Goal: Information Seeking & Learning: Check status

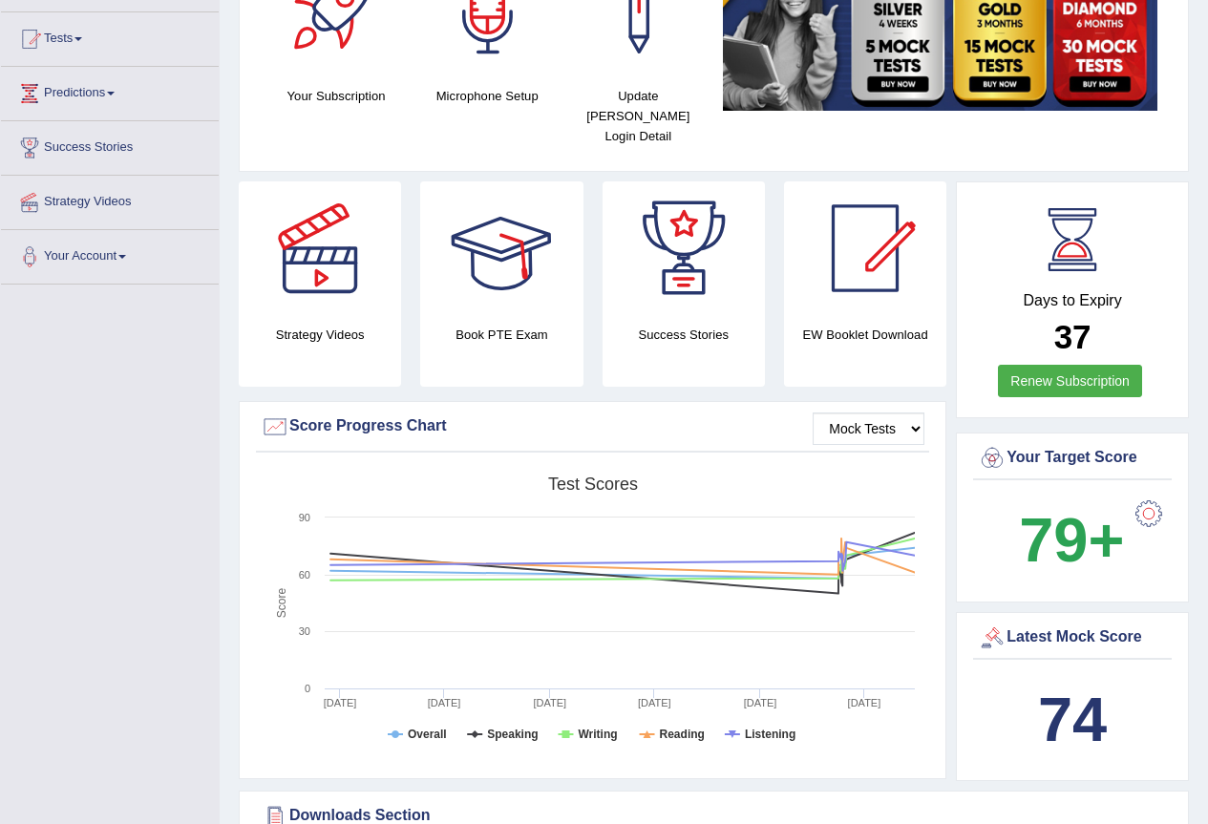
scroll to position [95, 0]
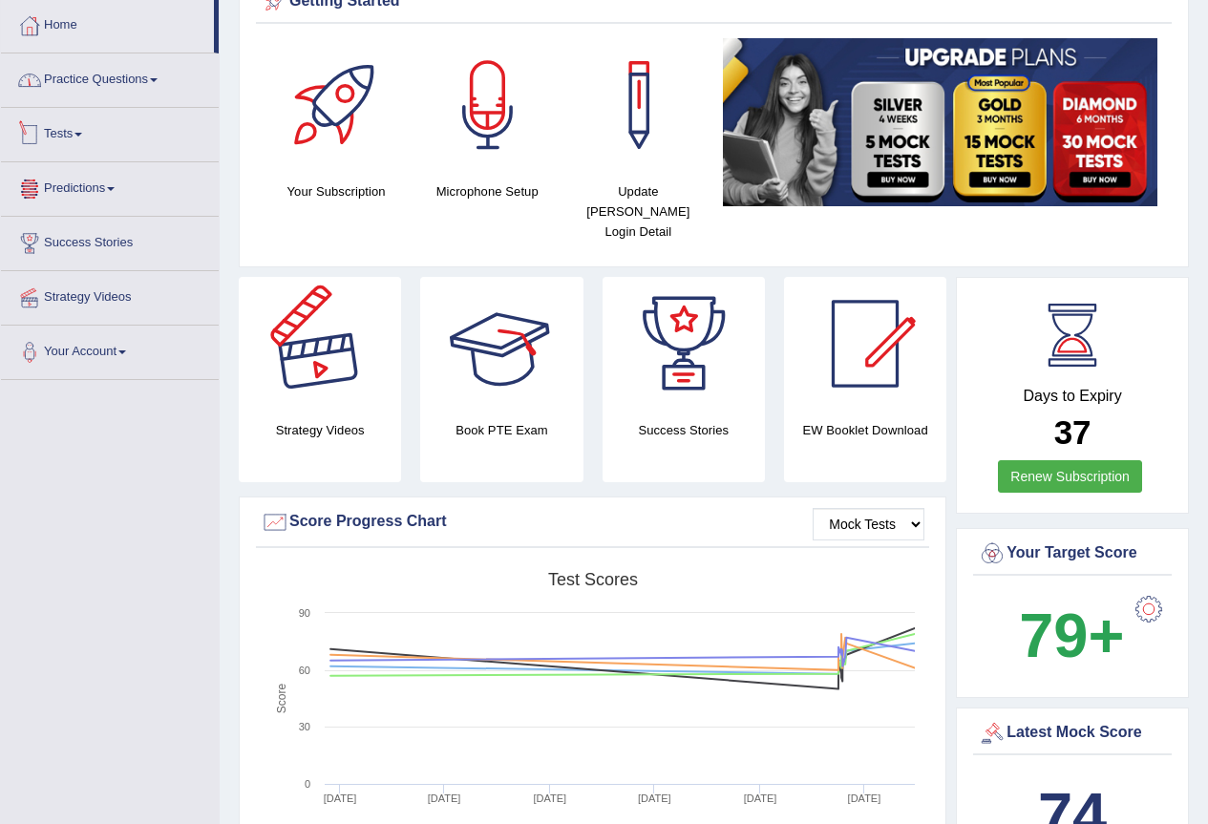
click at [117, 86] on link "Practice Questions" at bounding box center [110, 77] width 218 height 48
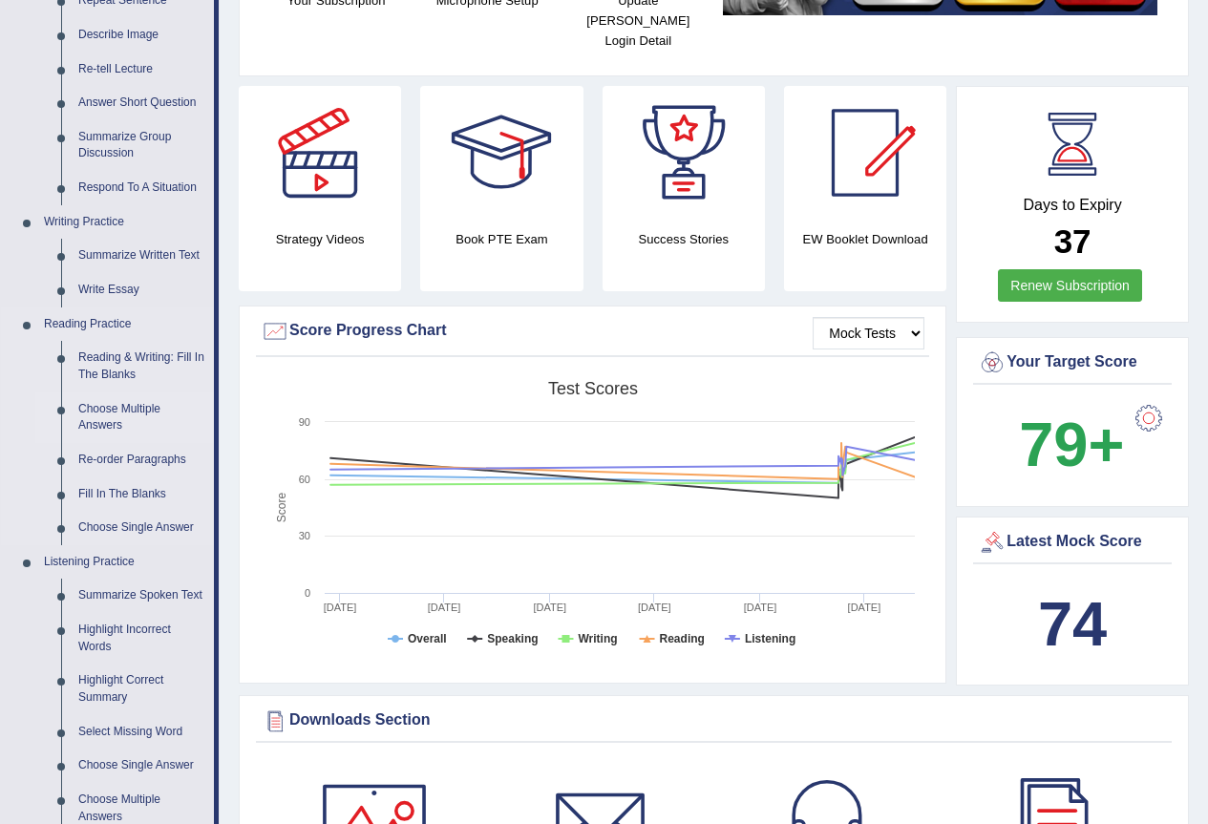
scroll to position [0, 0]
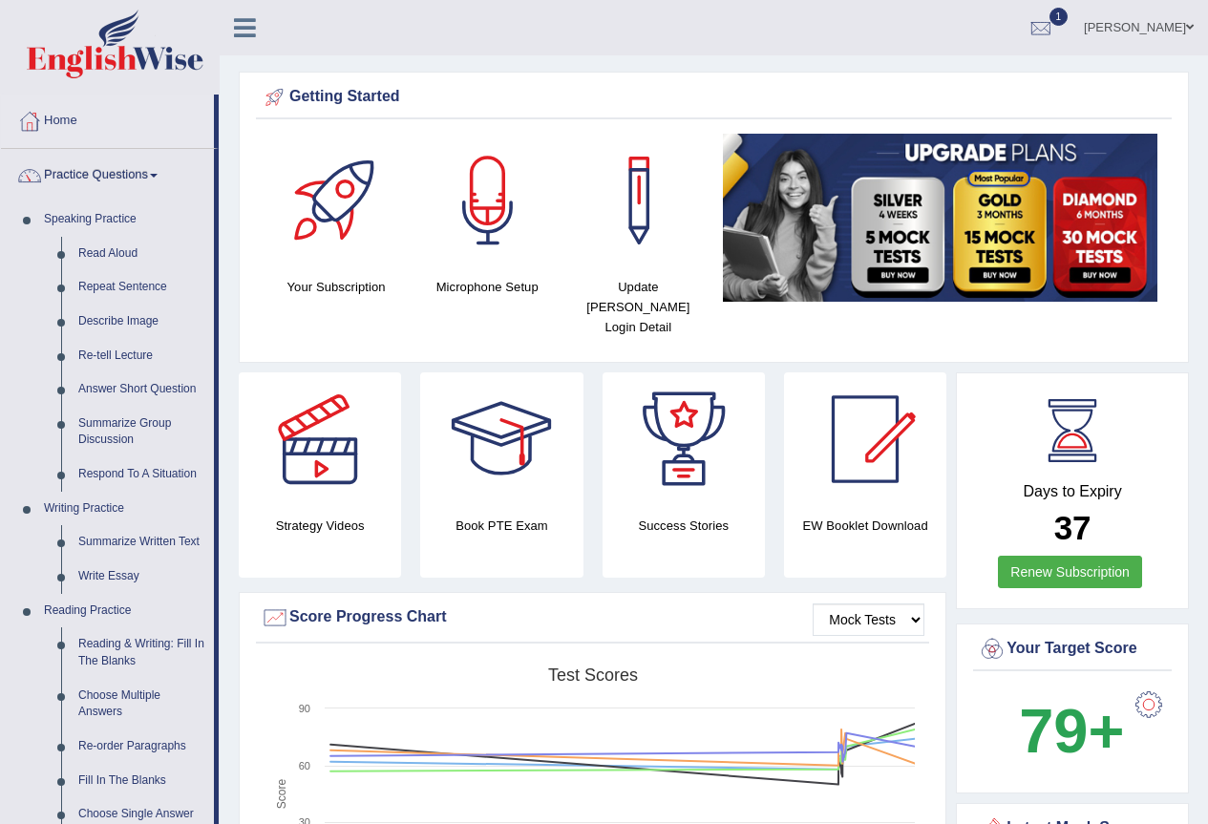
click at [144, 173] on link "Practice Questions" at bounding box center [107, 173] width 213 height 48
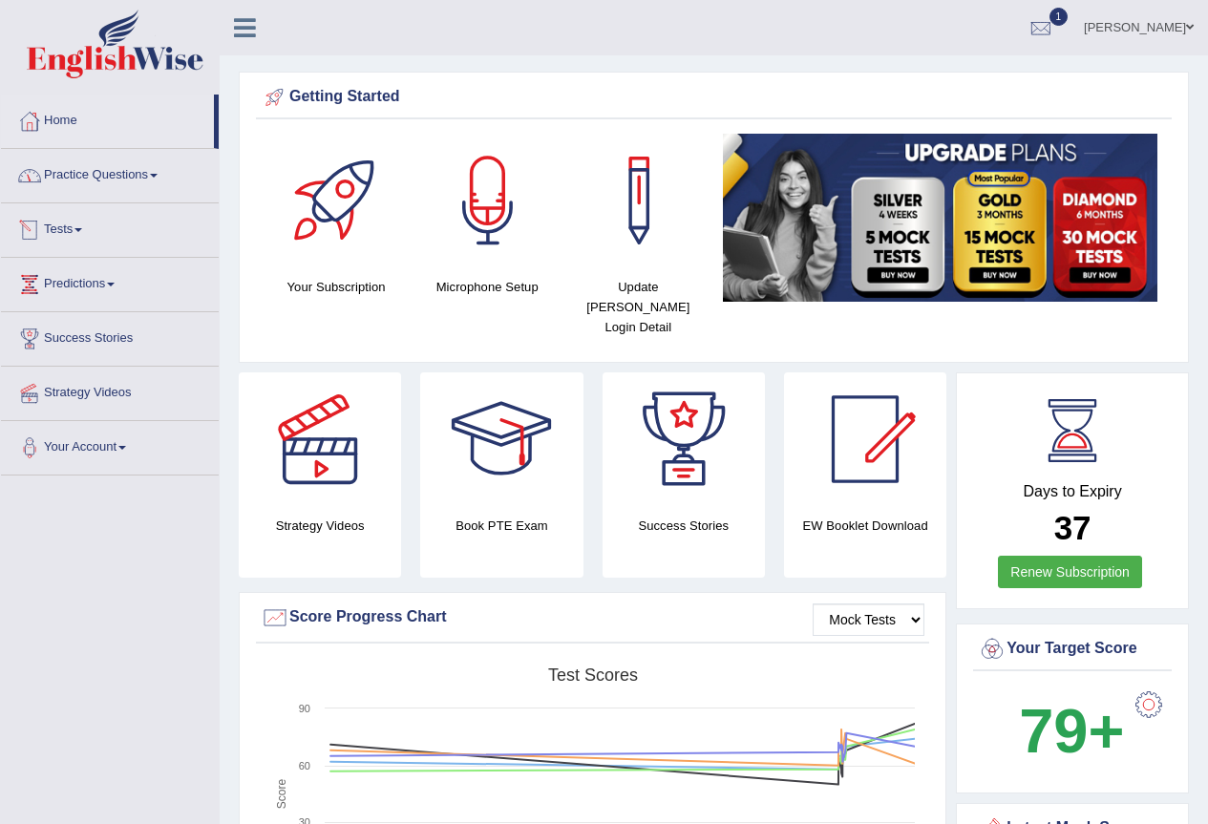
click at [137, 182] on link "Practice Questions" at bounding box center [110, 173] width 218 height 48
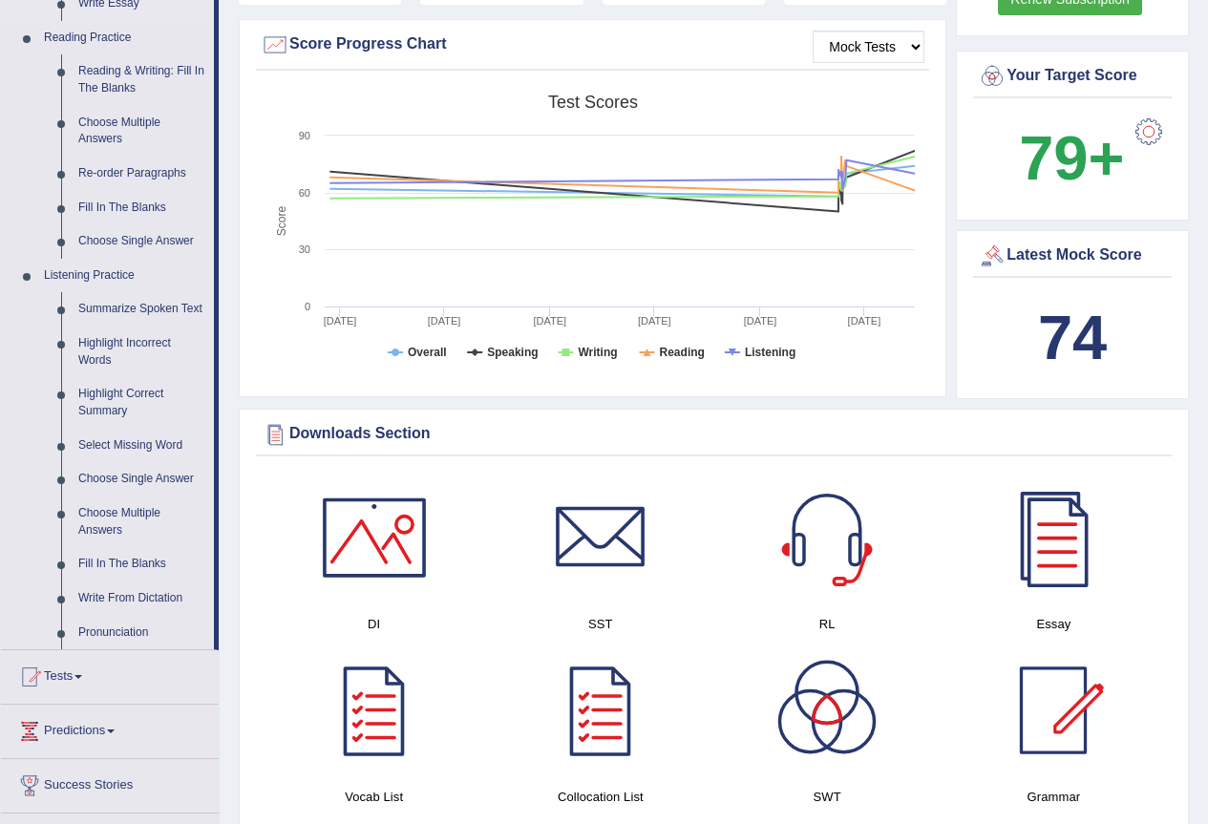
scroll to position [859, 0]
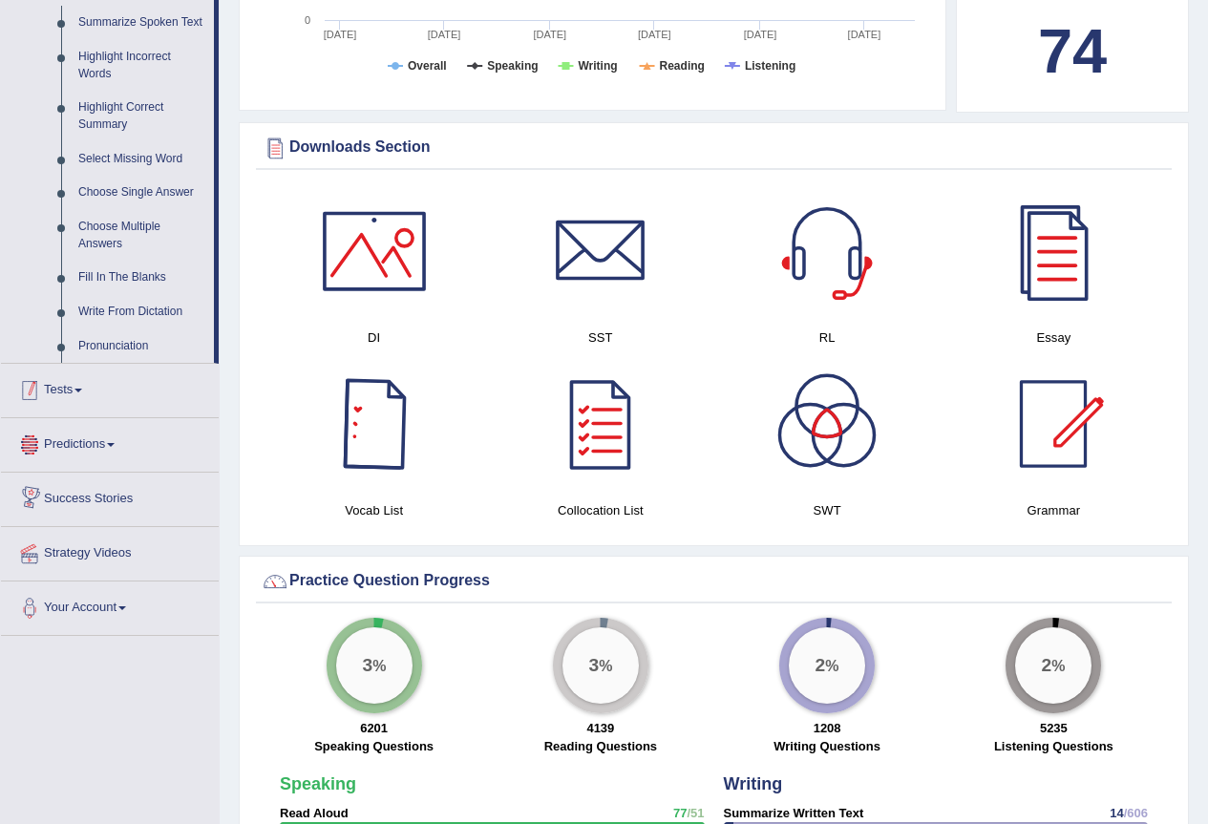
click at [39, 400] on div at bounding box center [29, 390] width 29 height 29
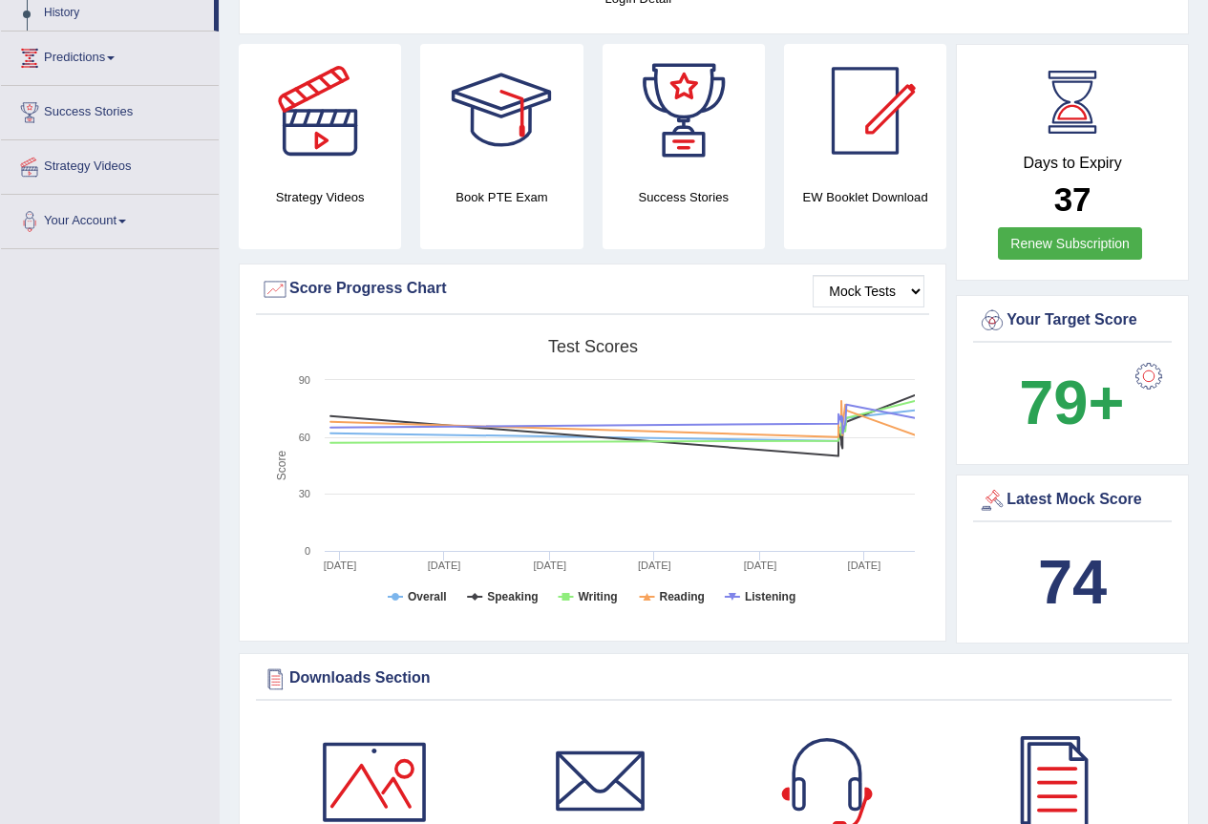
scroll to position [137, 0]
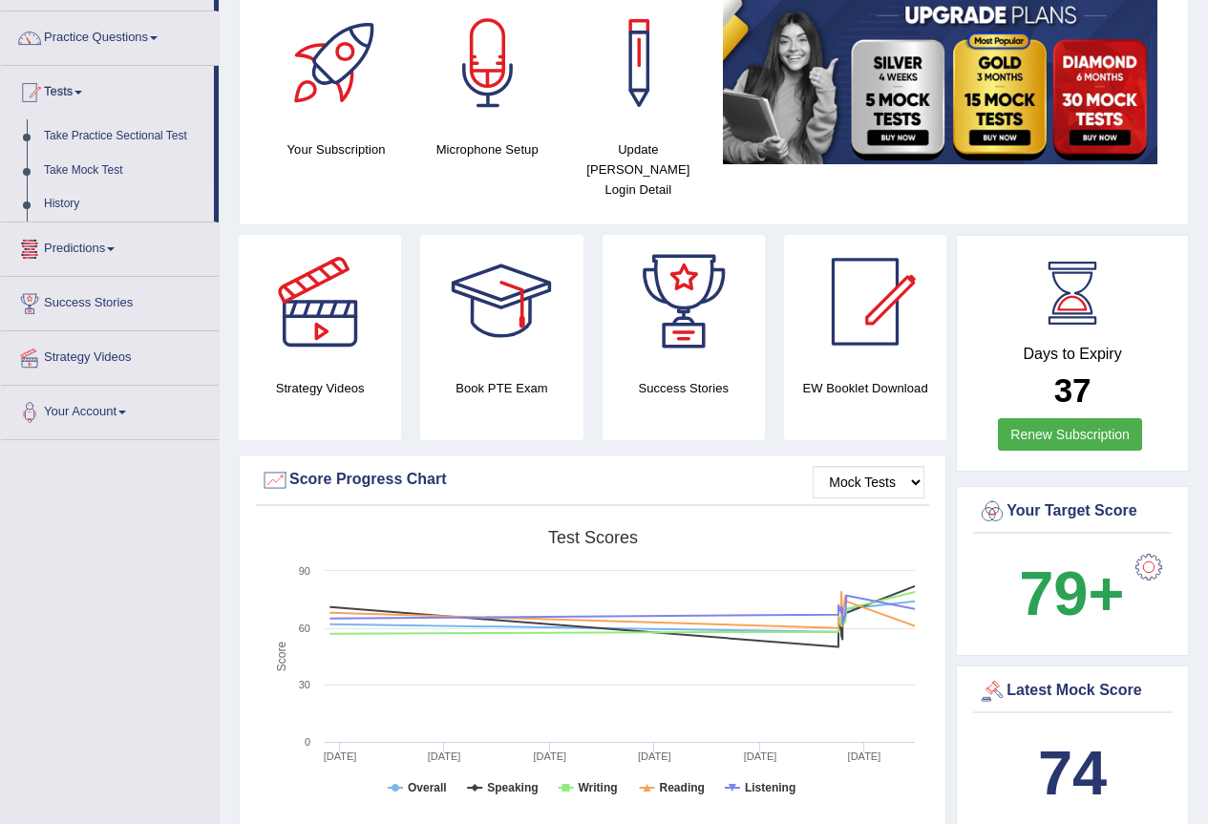
click at [54, 204] on link "History" at bounding box center [124, 204] width 179 height 34
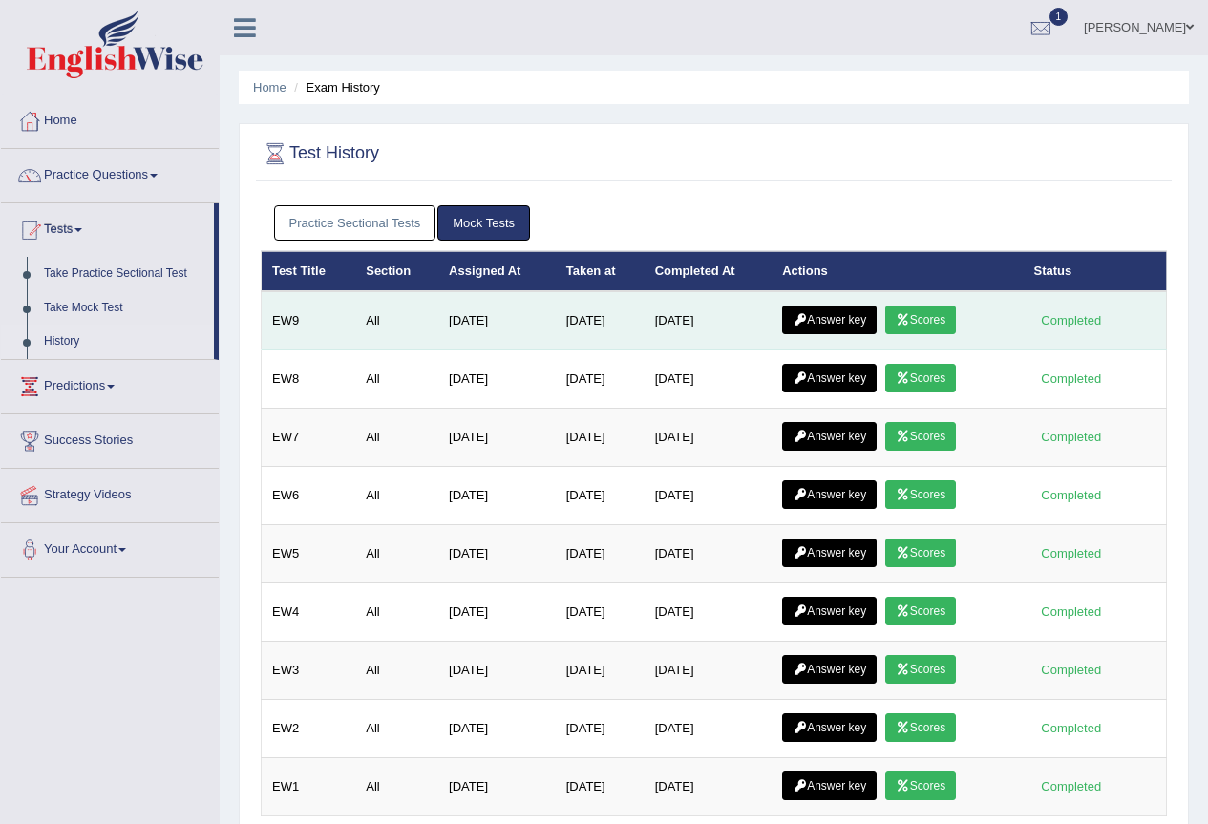
click at [934, 315] on link "Scores" at bounding box center [920, 320] width 71 height 29
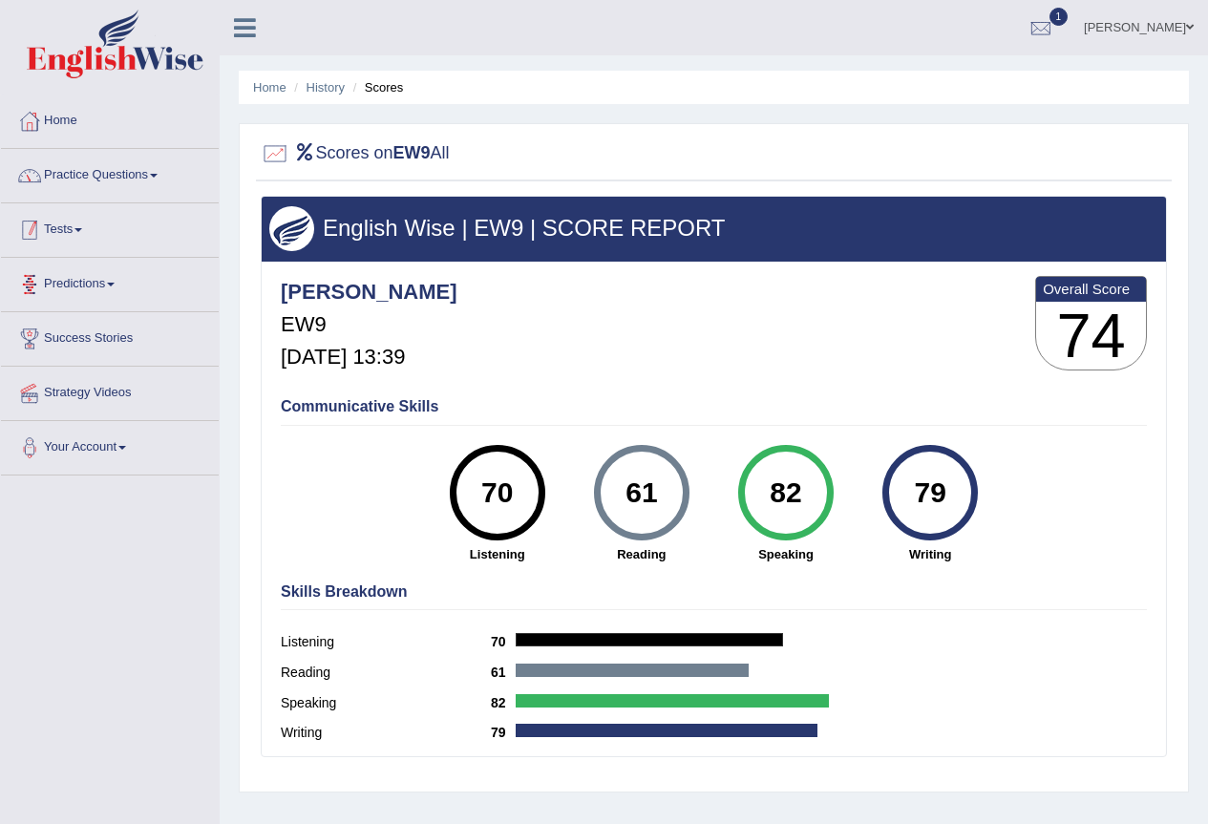
click at [73, 180] on link "Practice Questions" at bounding box center [110, 173] width 218 height 48
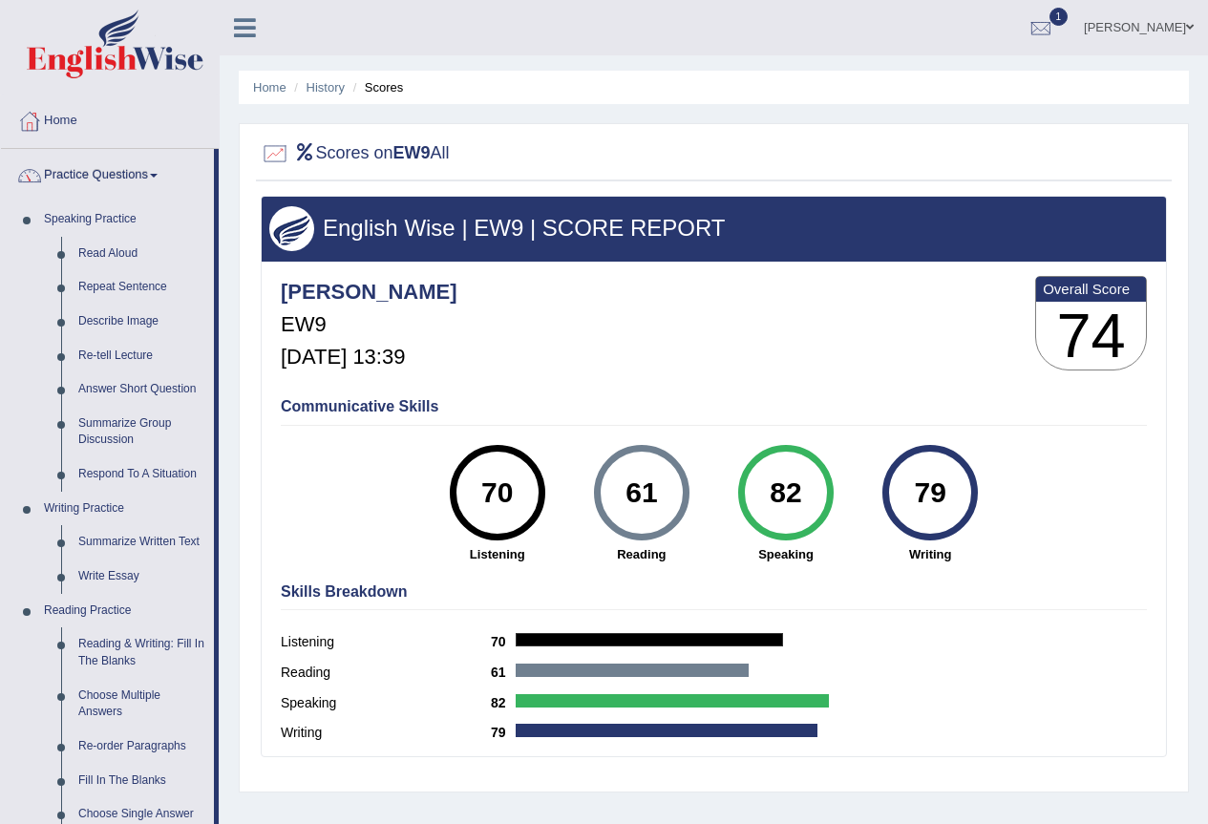
click at [129, 172] on link "Practice Questions" at bounding box center [107, 173] width 213 height 48
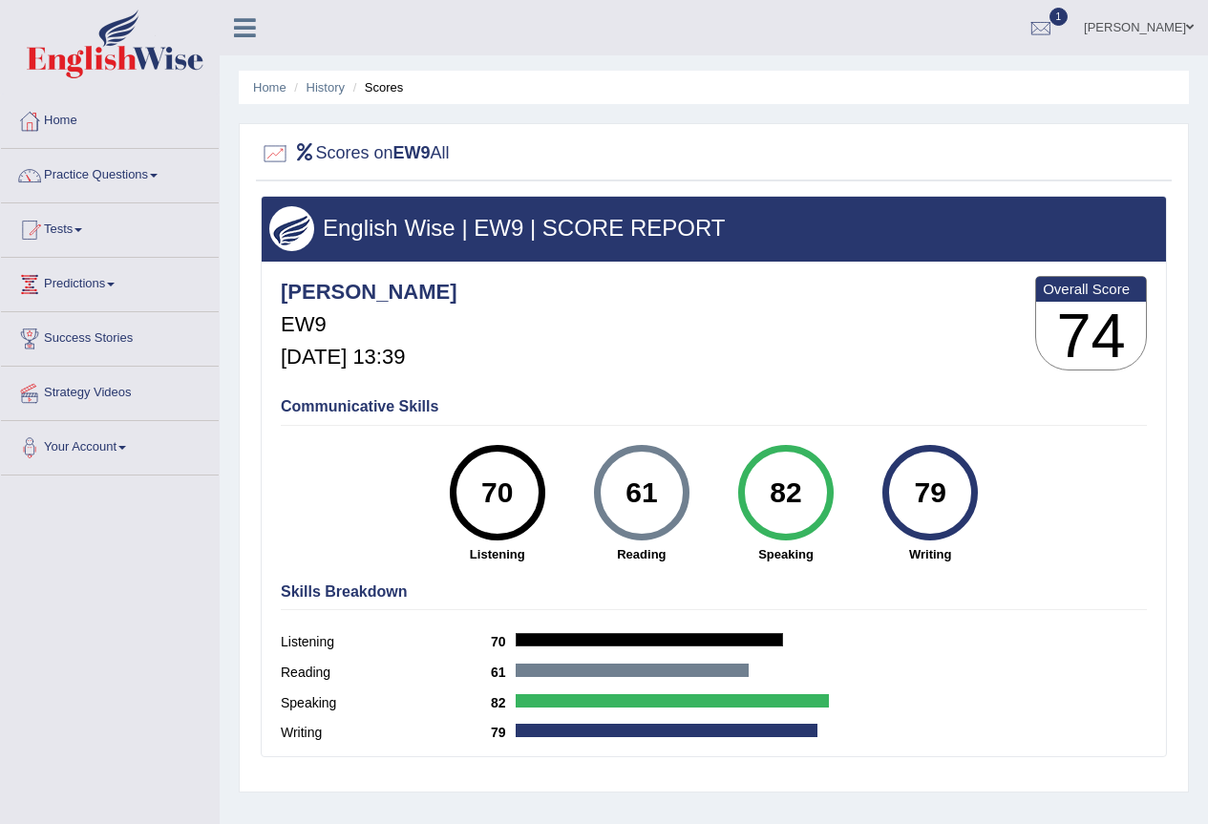
click at [340, 151] on h2 "Scores on EW9 All" at bounding box center [355, 153] width 189 height 29
click at [381, 87] on li "Scores" at bounding box center [375, 87] width 55 height 18
click at [395, 93] on li "Scores" at bounding box center [375, 87] width 55 height 18
click at [327, 89] on link "History" at bounding box center [325, 87] width 38 height 14
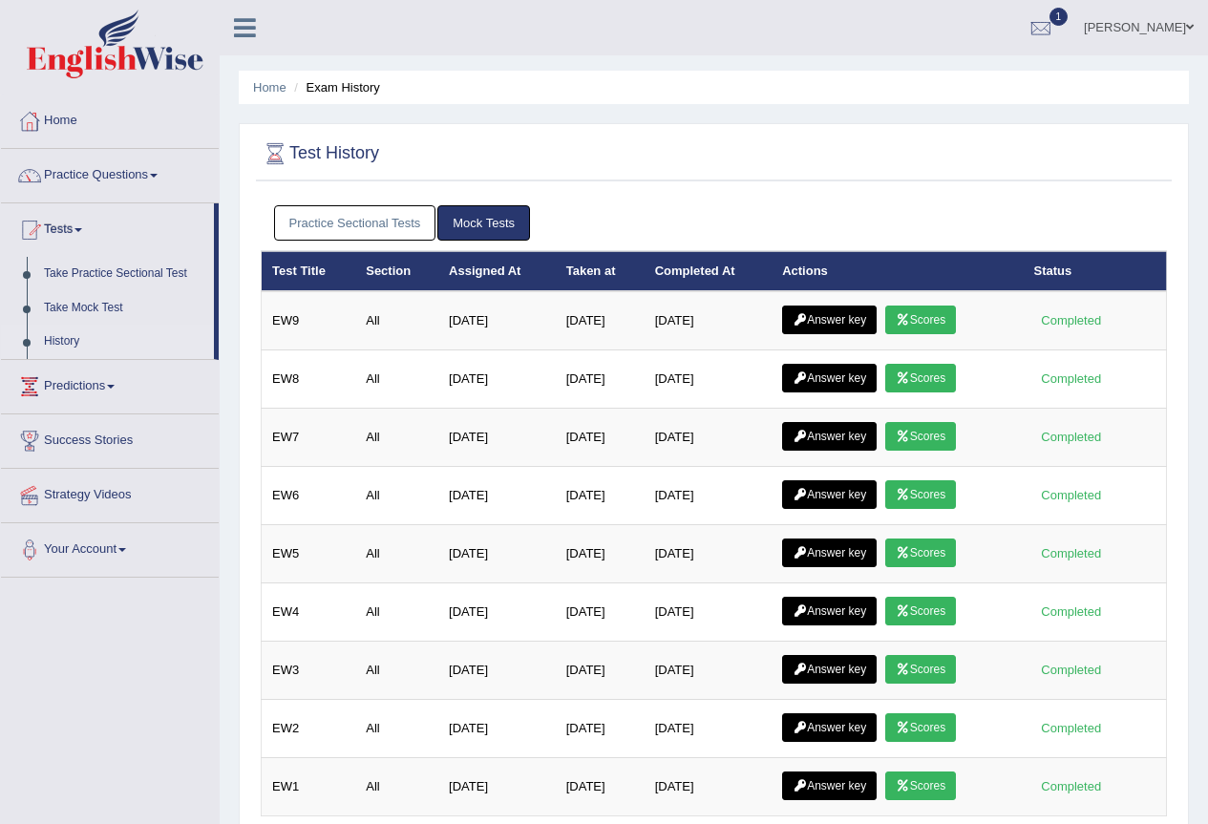
click at [911, 312] on link "Scores" at bounding box center [920, 320] width 71 height 29
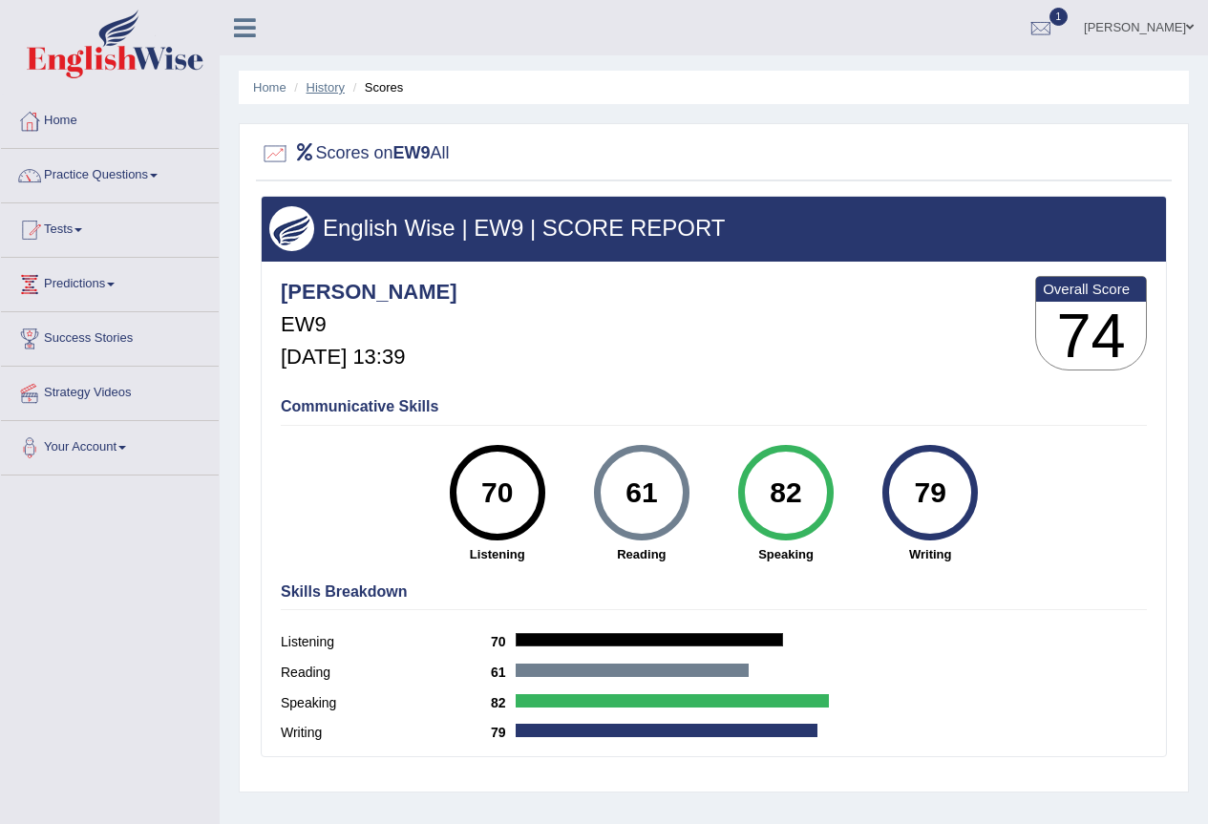
click at [332, 84] on link "History" at bounding box center [325, 87] width 38 height 14
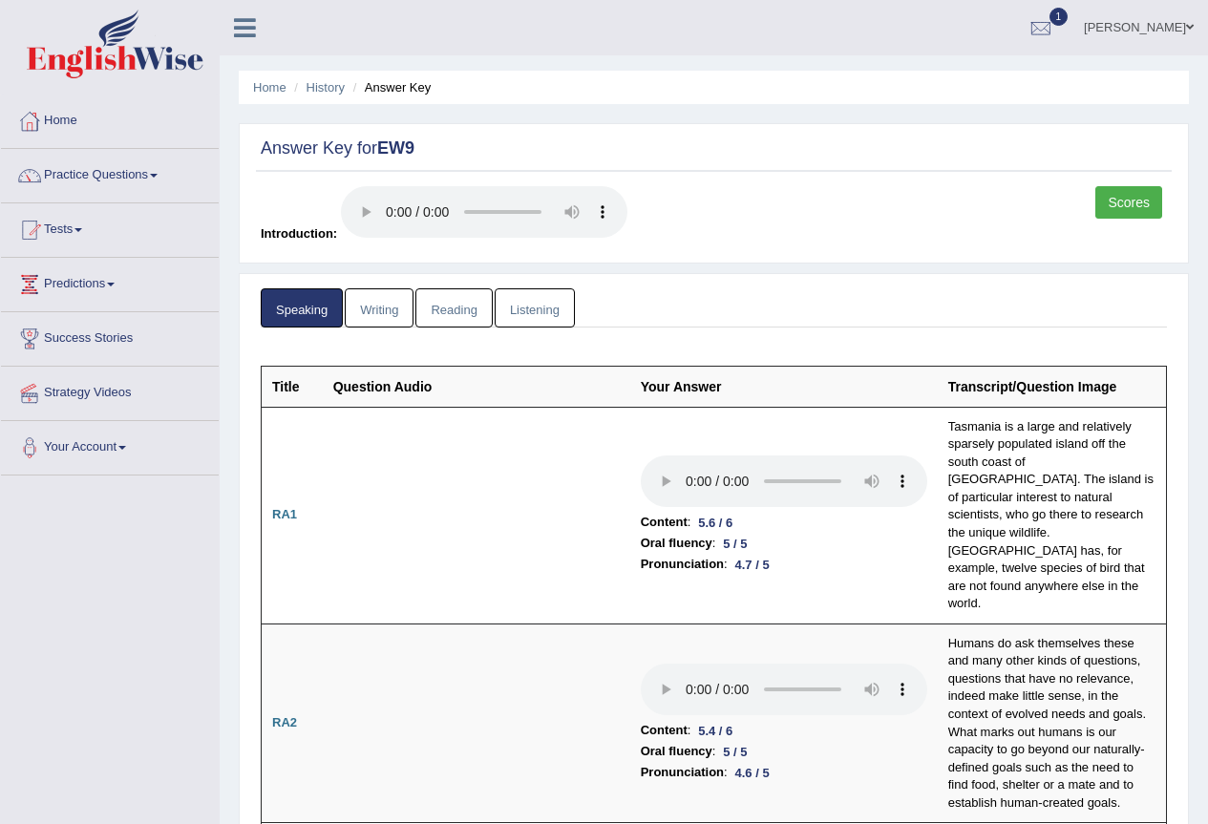
click at [397, 313] on link "Writing" at bounding box center [379, 307] width 69 height 39
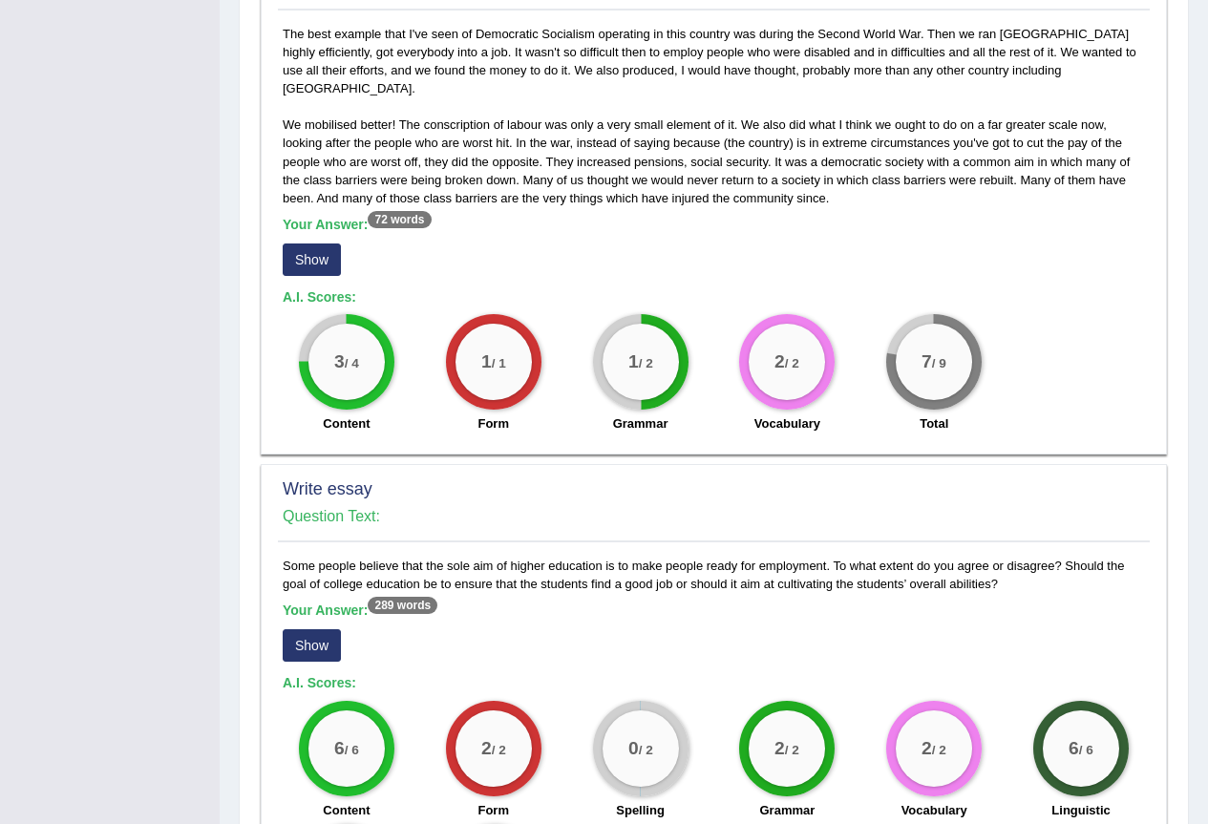
scroll to position [1284, 0]
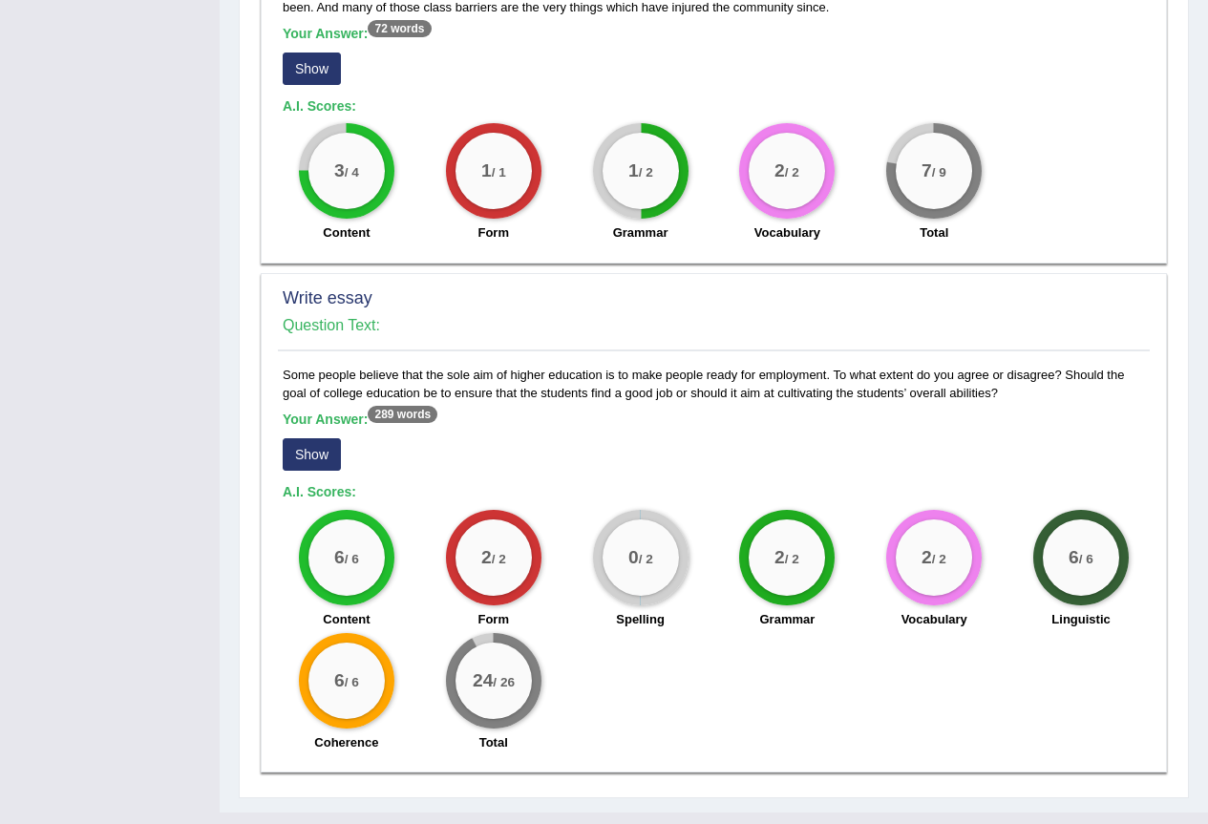
click at [329, 438] on button "Show" at bounding box center [312, 454] width 58 height 32
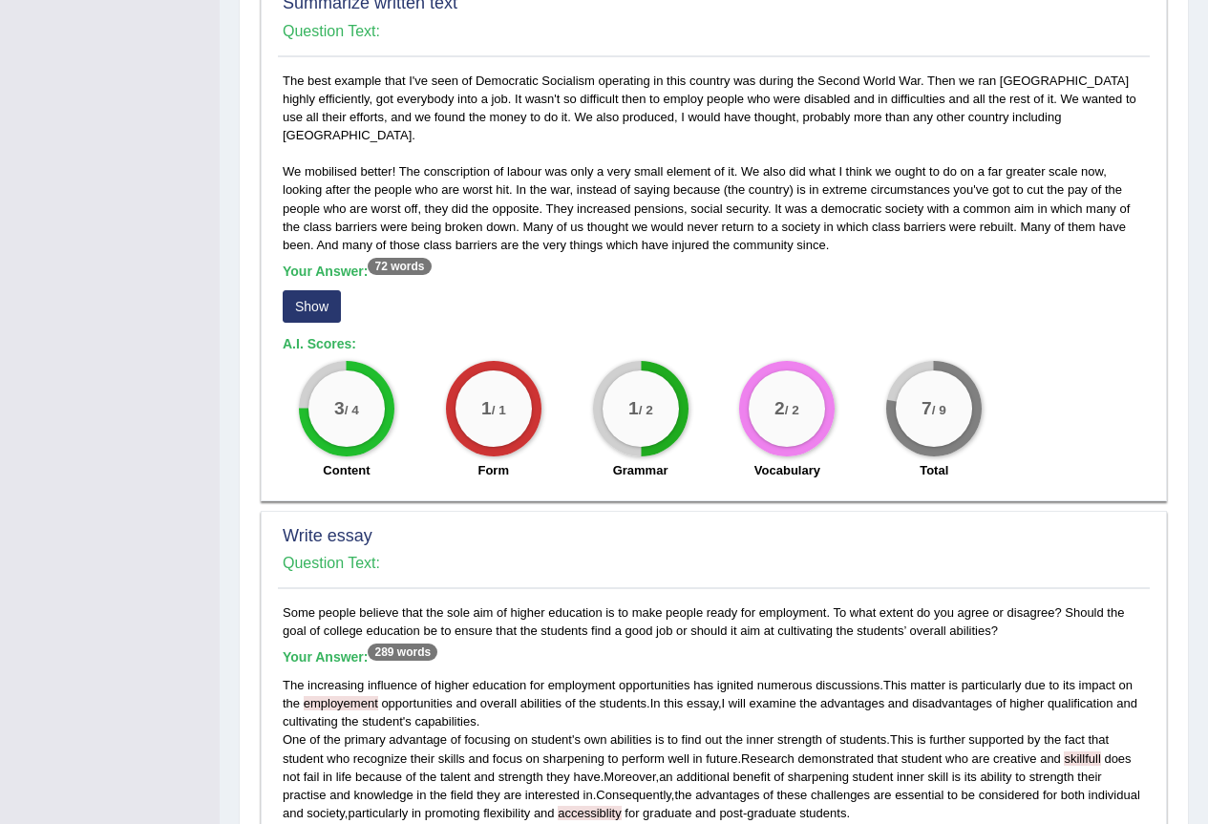
scroll to position [855, 0]
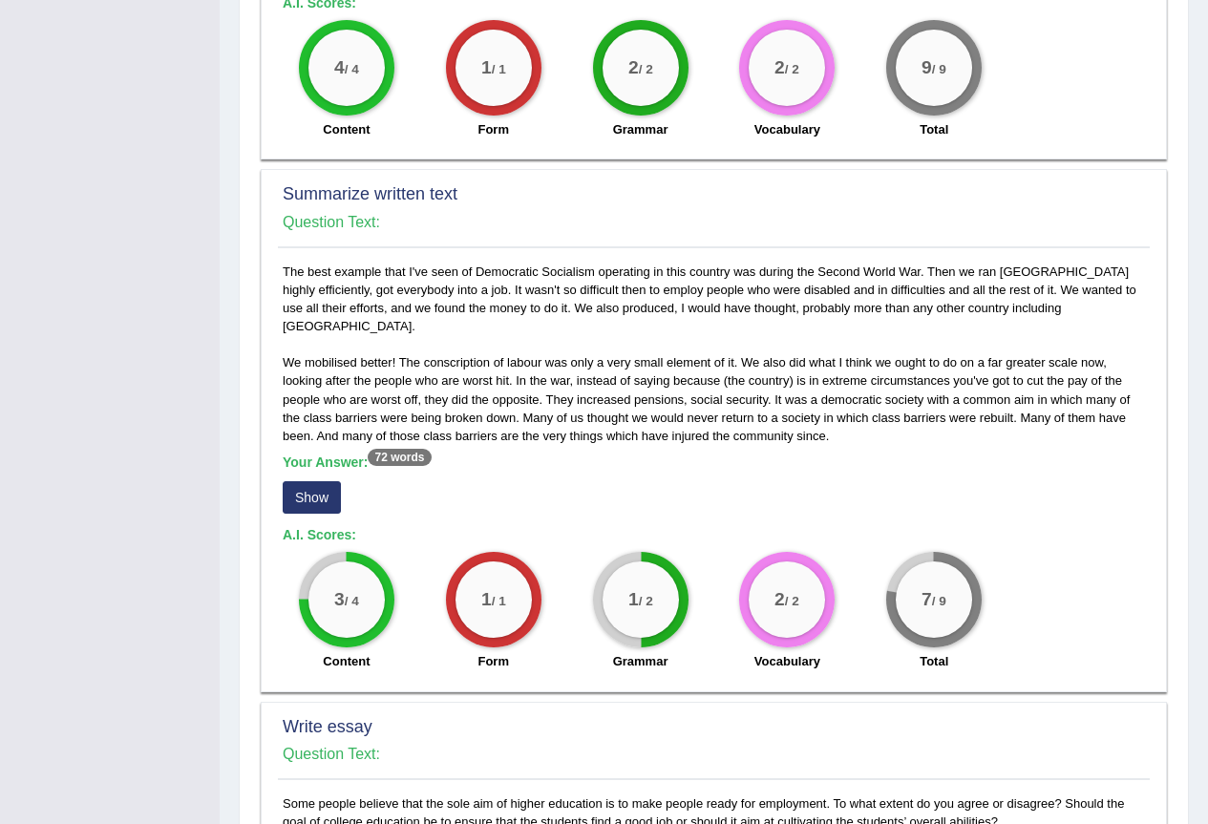
click at [279, 446] on div "Summarize written text Question Text: The best example that I've seen of Democr…" at bounding box center [714, 430] width 906 height 522
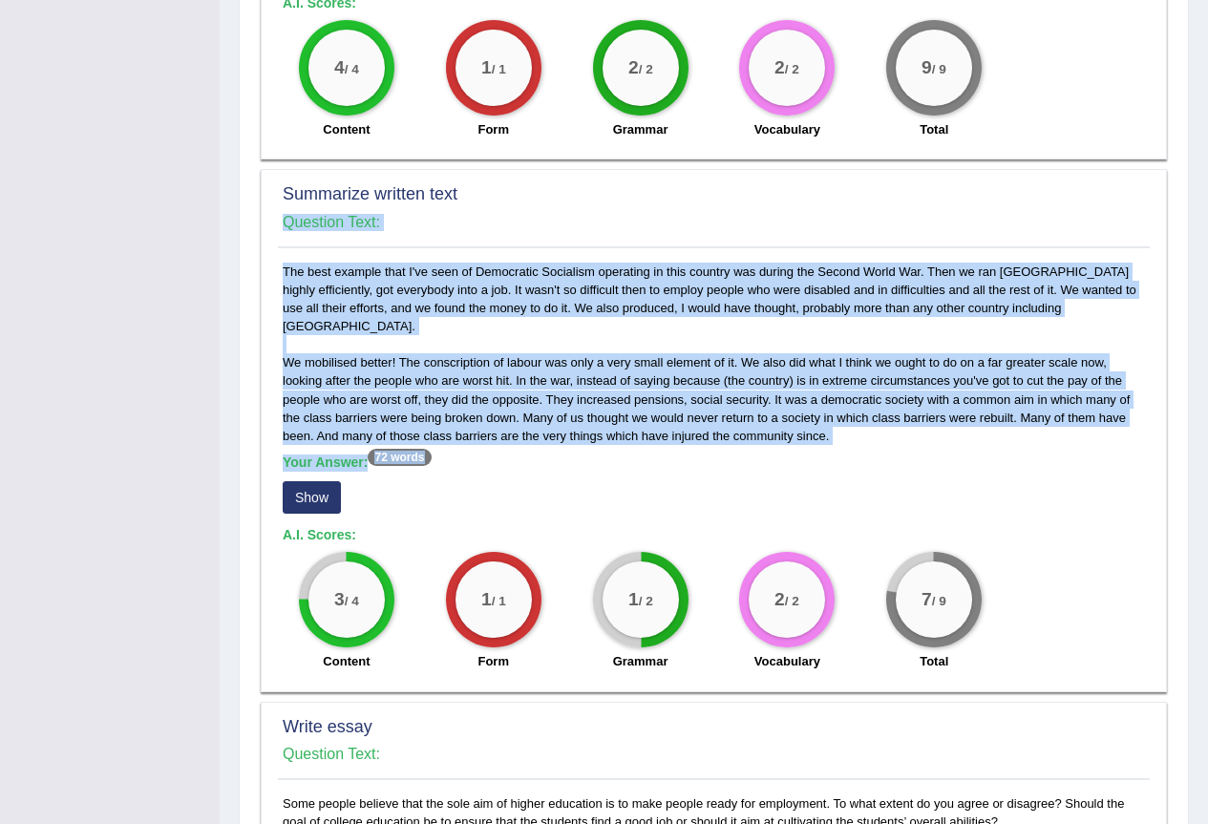
click at [281, 446] on div "The best example that I've seen of Democratic Socialism operating in this count…" at bounding box center [714, 472] width 872 height 419
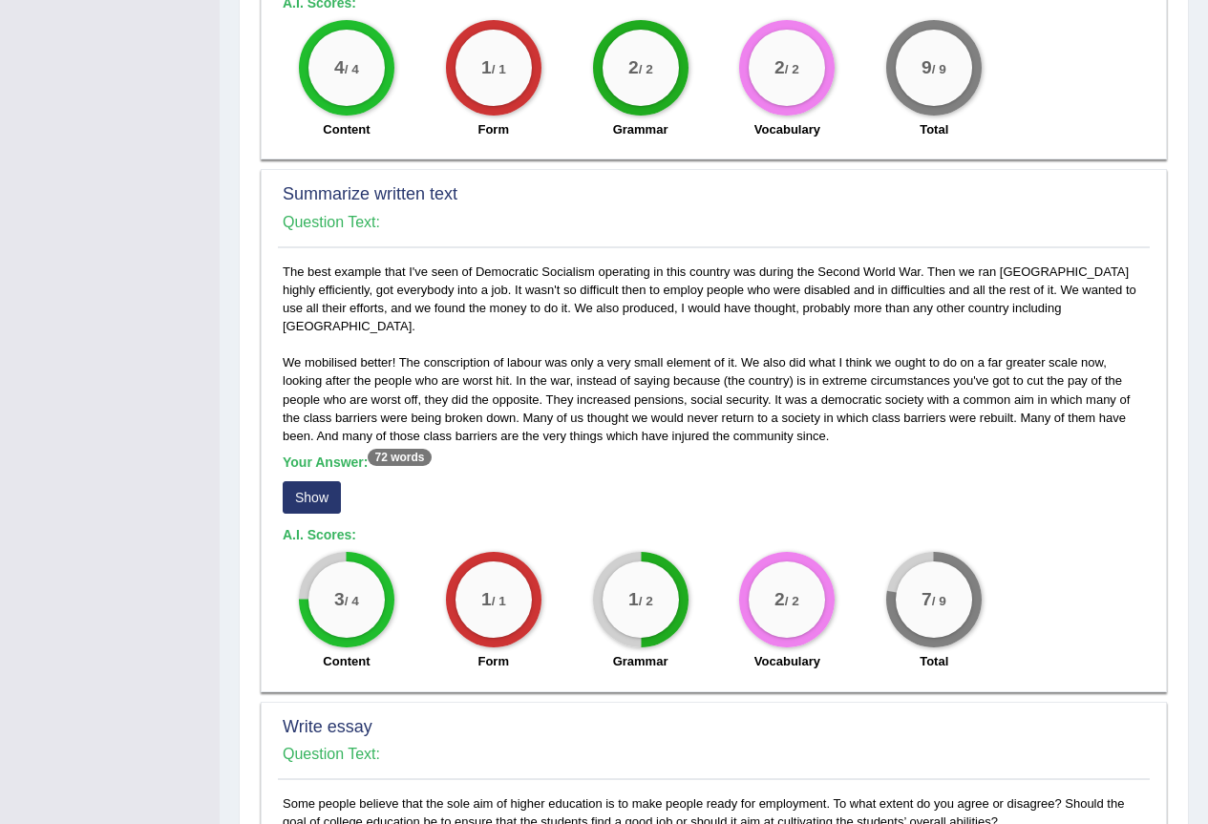
click at [318, 481] on button "Show" at bounding box center [312, 497] width 58 height 32
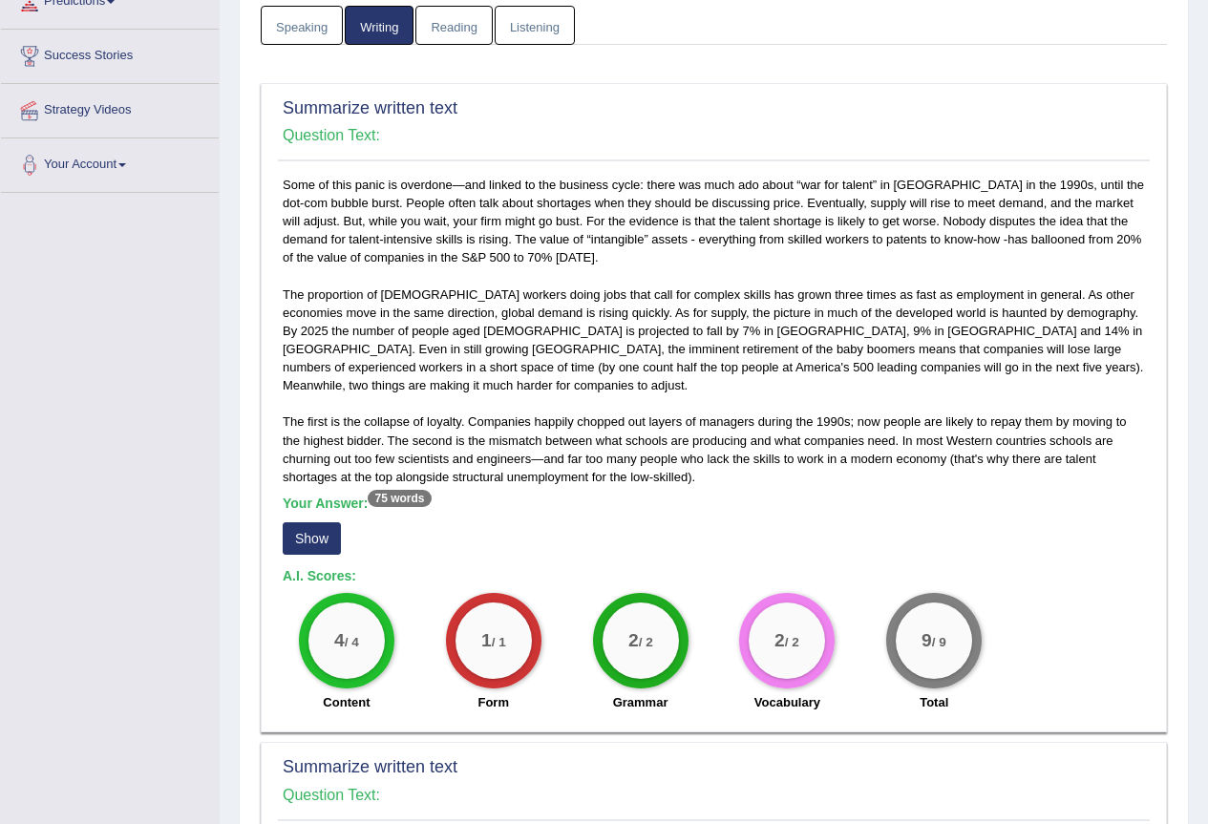
scroll to position [569, 0]
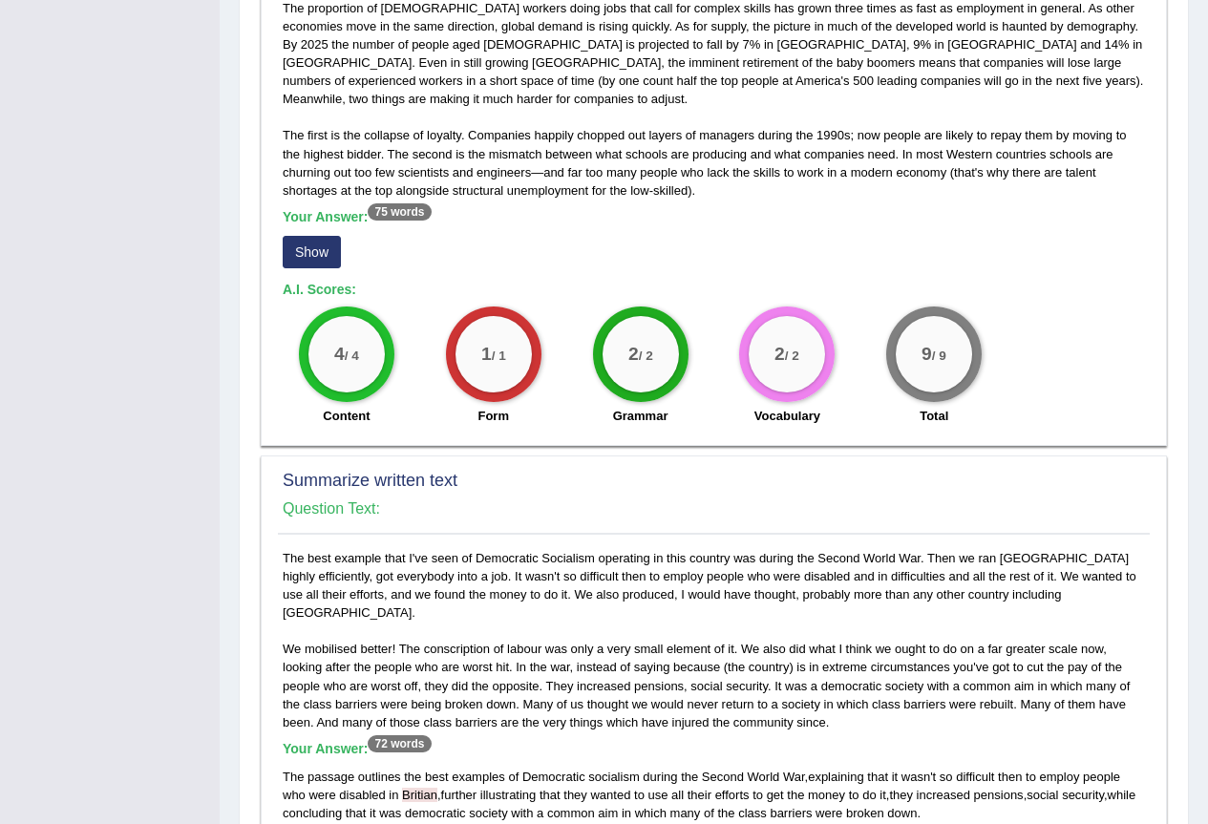
click at [311, 236] on button "Show" at bounding box center [312, 252] width 58 height 32
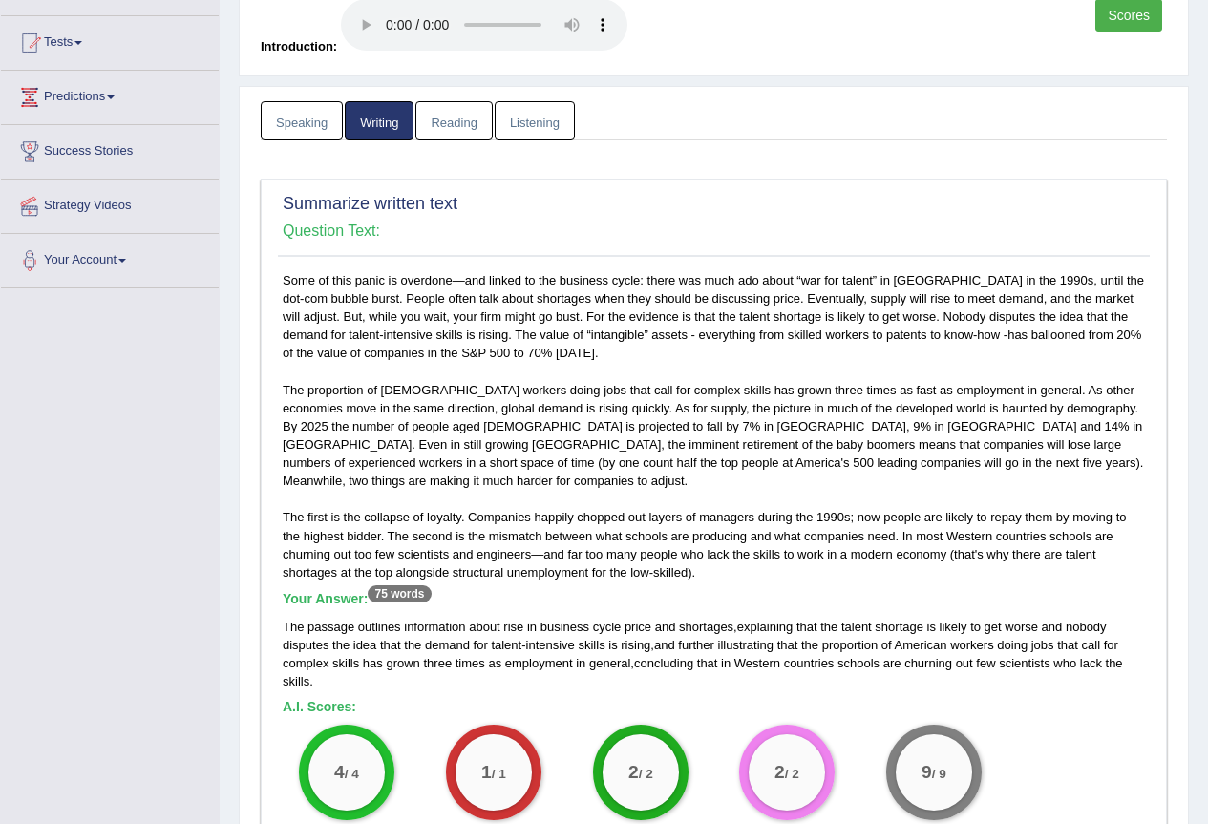
scroll to position [0, 0]
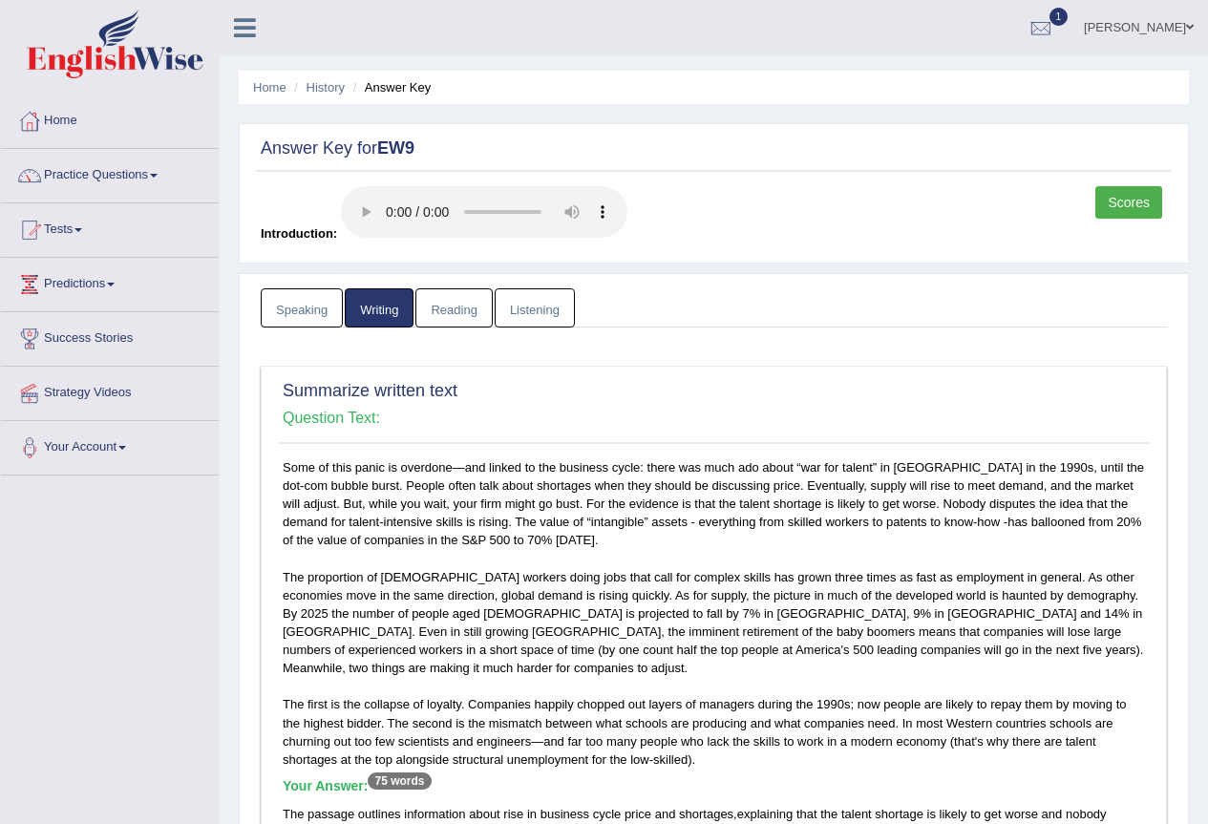
click at [449, 297] on link "Reading" at bounding box center [453, 307] width 76 height 39
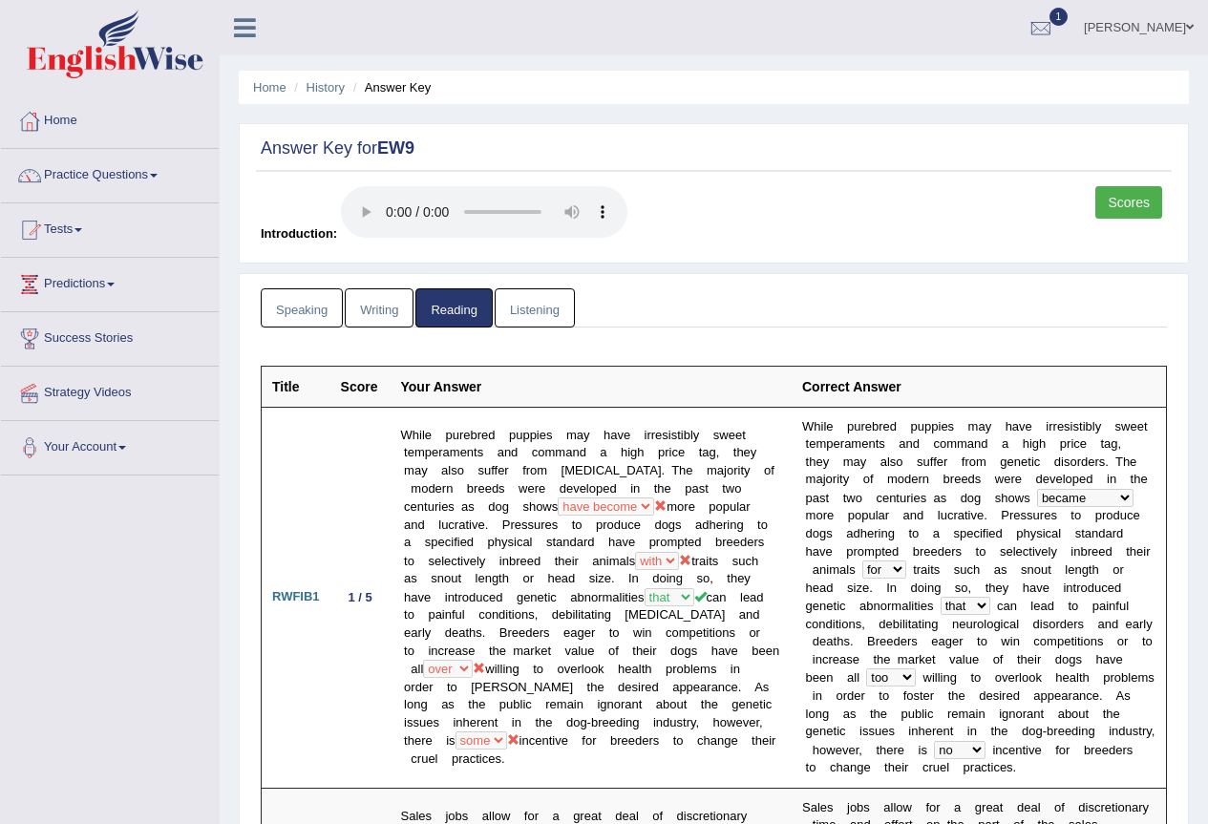
click at [516, 295] on link "Listening" at bounding box center [535, 307] width 80 height 39
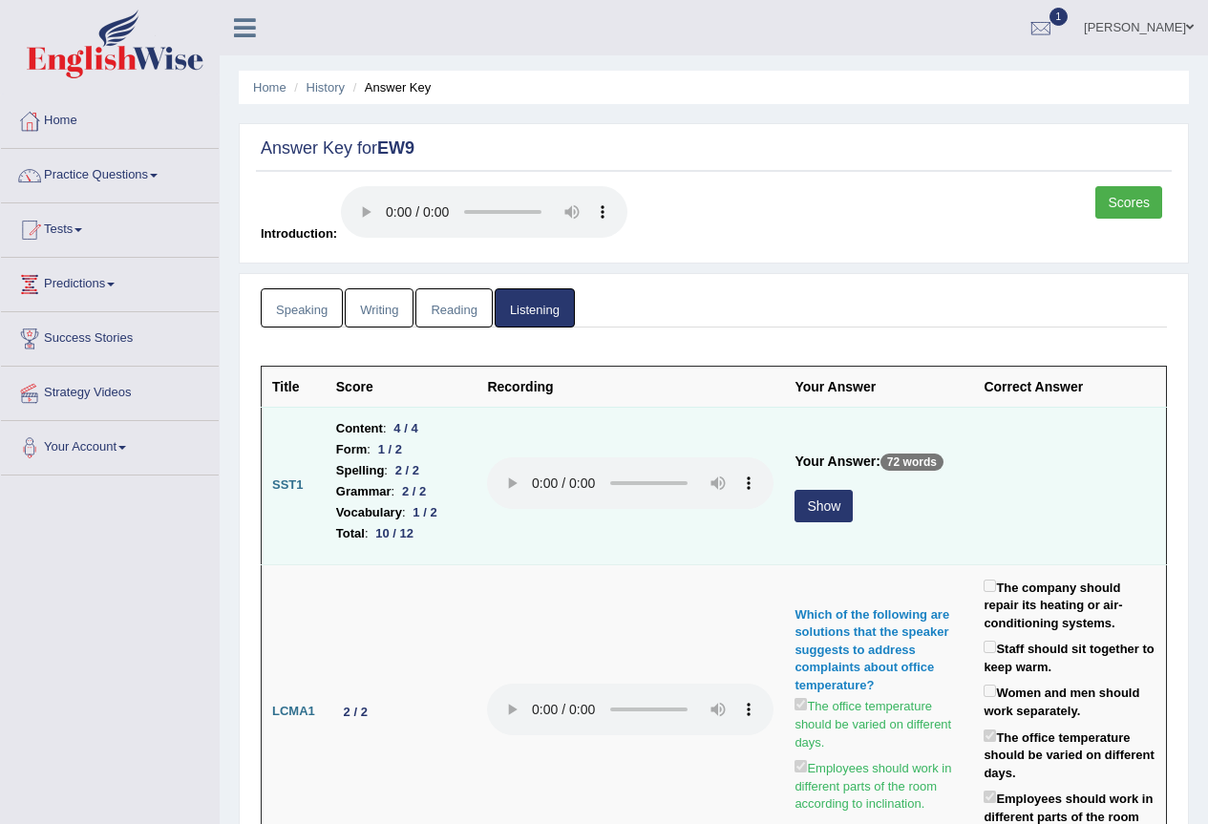
click at [818, 518] on button "Show" at bounding box center [823, 506] width 58 height 32
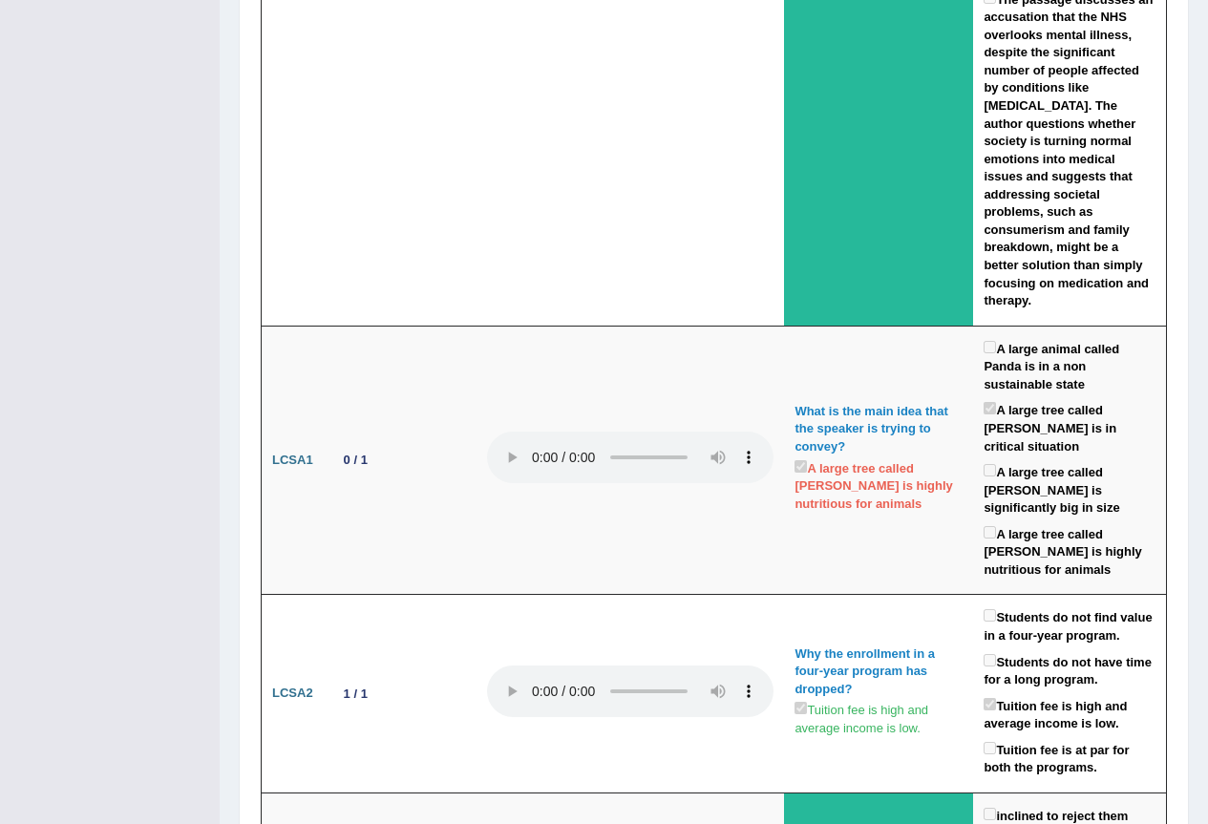
scroll to position [5442, 0]
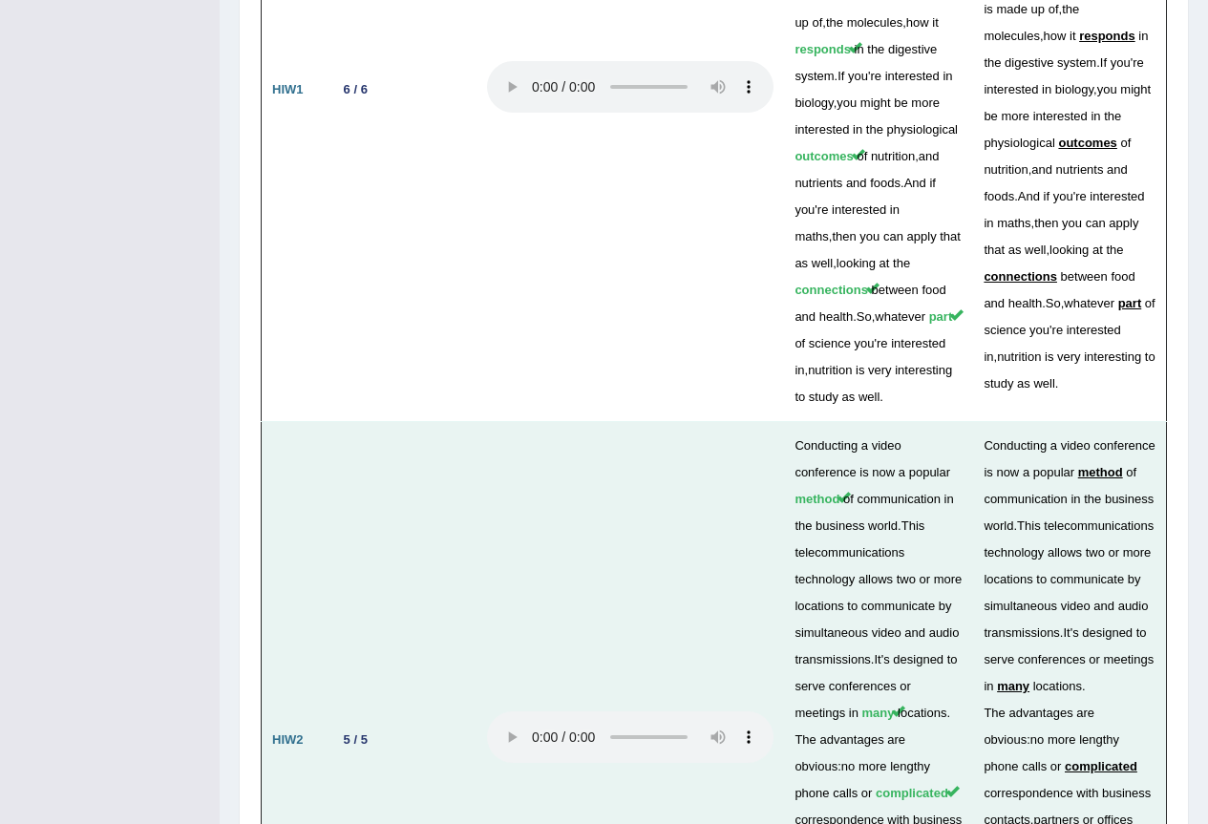
scroll to position [6318, 0]
